Goal: Find specific page/section: Find specific page/section

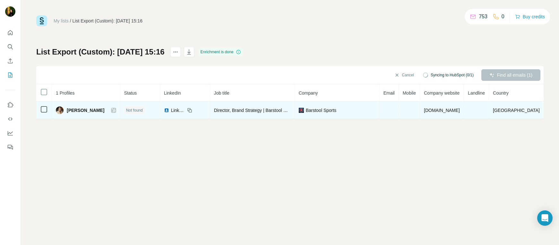
click at [113, 111] on icon at bounding box center [114, 111] width 4 height 4
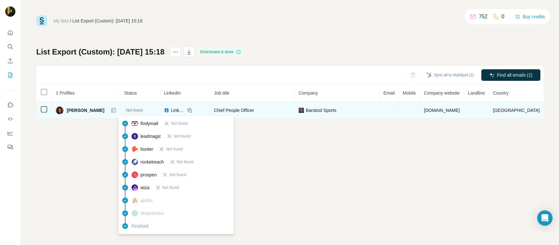
click at [131, 111] on span "Not found" at bounding box center [134, 111] width 17 height 6
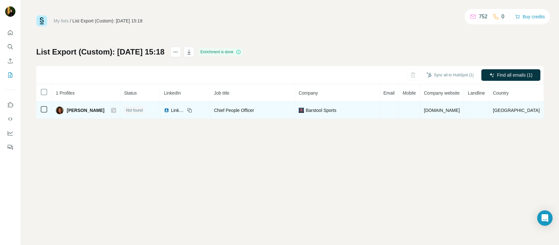
click at [112, 111] on icon at bounding box center [114, 111] width 4 height 4
